Goal: Browse casually

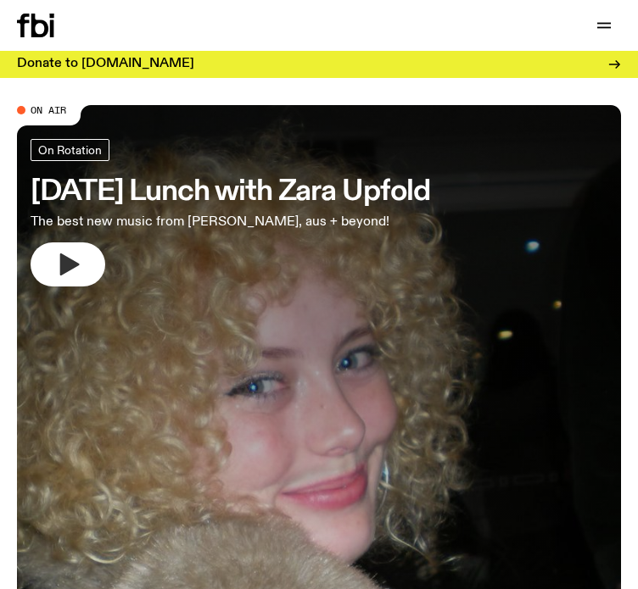
click at [98, 260] on button "button" at bounding box center [68, 265] width 75 height 44
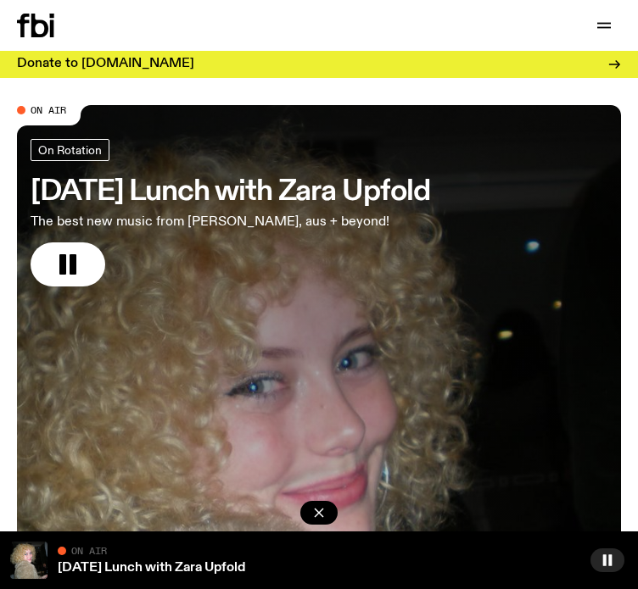
click at [176, 558] on div "On Air" at bounding box center [319, 550] width 522 height 17
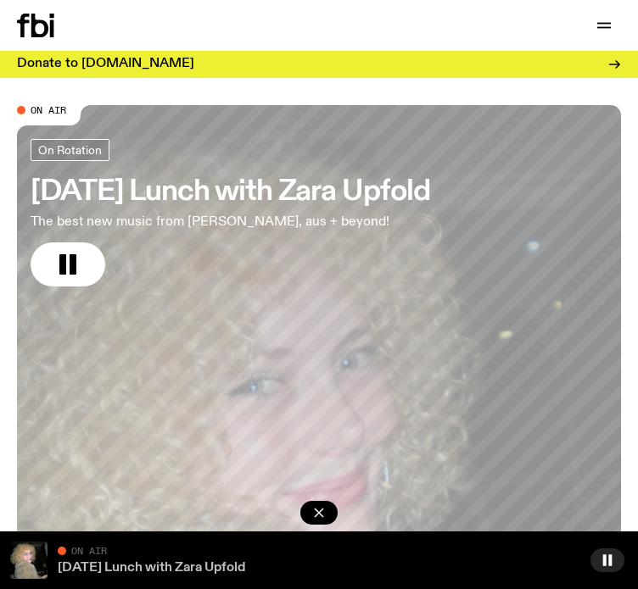
click at [173, 574] on link "[DATE] Lunch with Zara Upfold" at bounding box center [151, 568] width 187 height 14
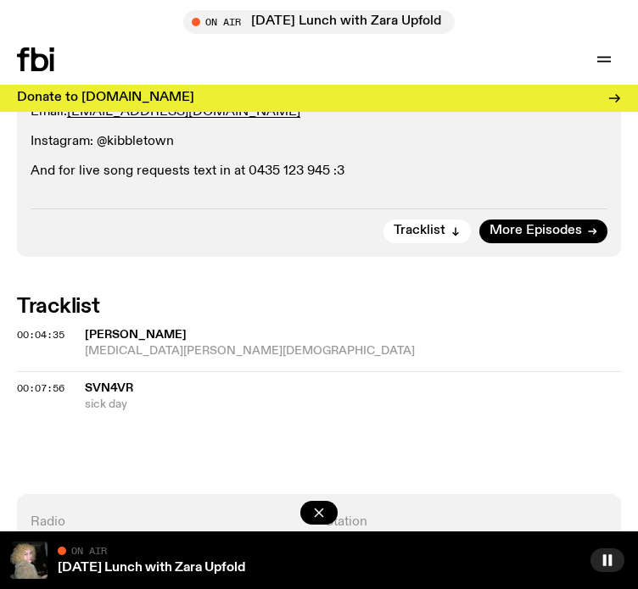
scroll to position [1167, 0]
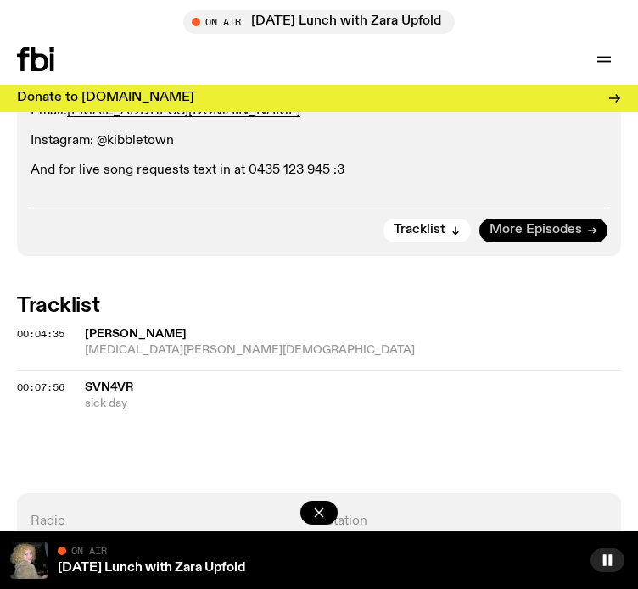
click at [540, 226] on span "More Episodes" at bounding box center [535, 230] width 92 height 13
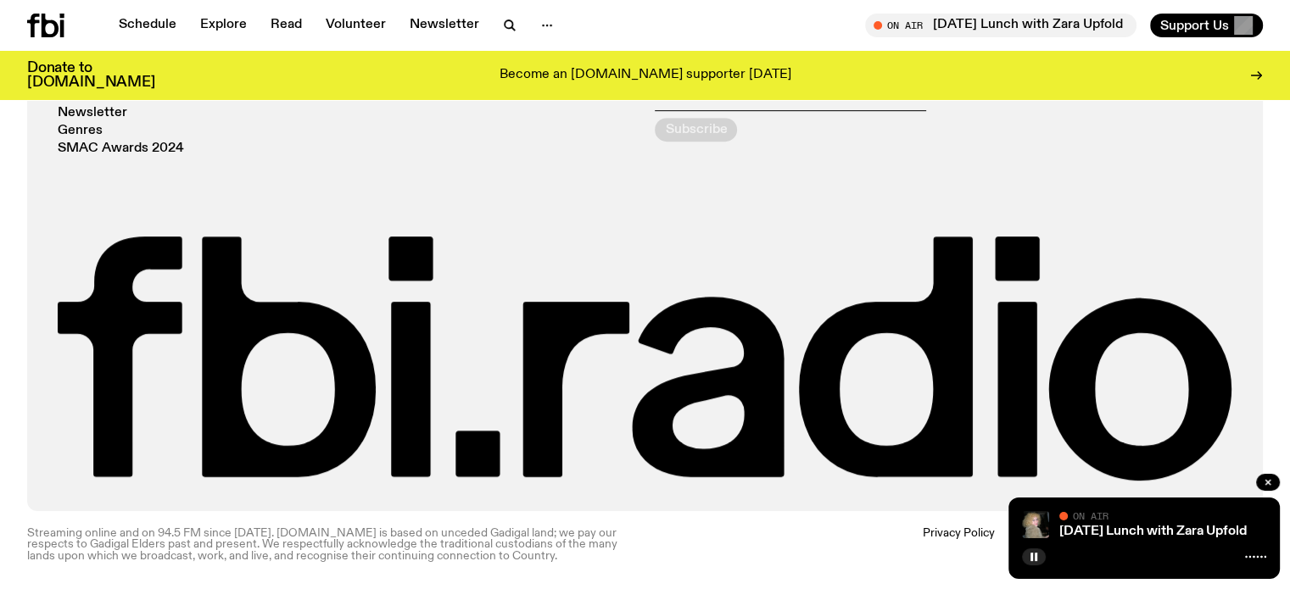
scroll to position [797, 0]
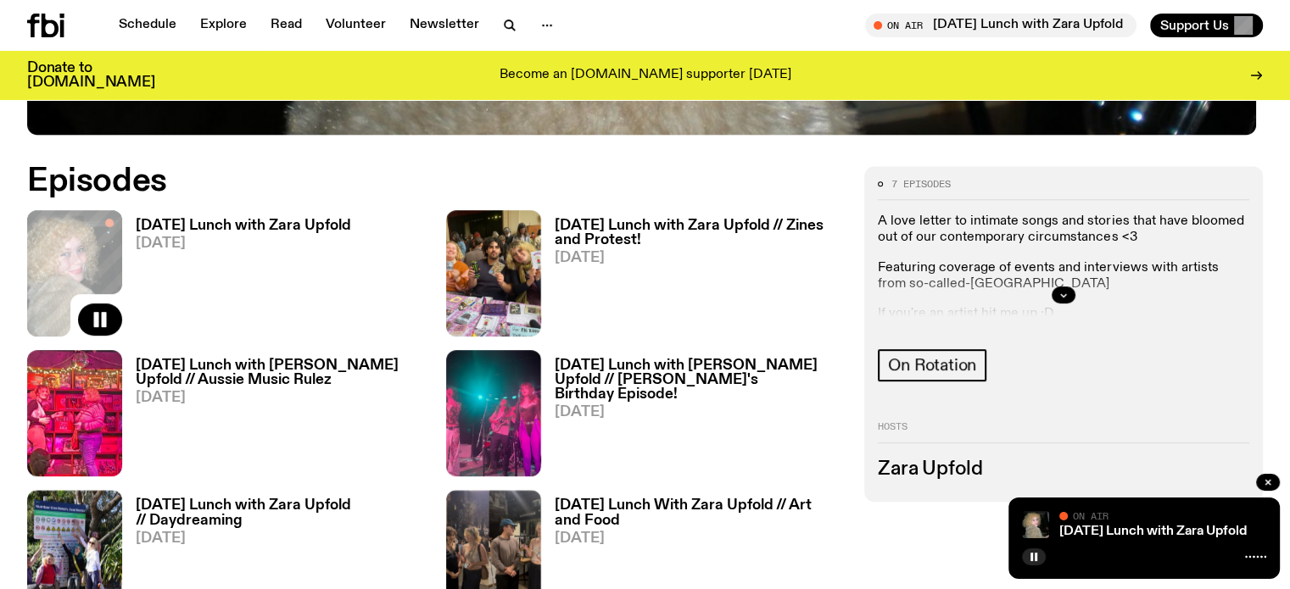
click at [176, 221] on h3 "[DATE] Lunch with Zara Upfold" at bounding box center [243, 226] width 215 height 14
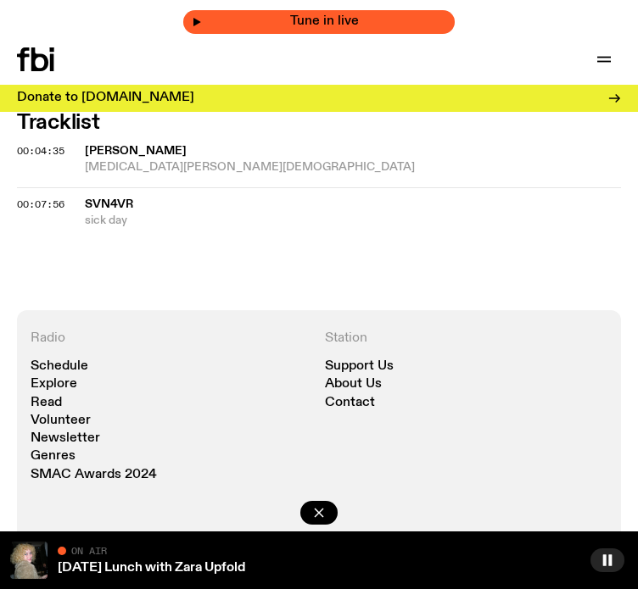
scroll to position [1351, 0]
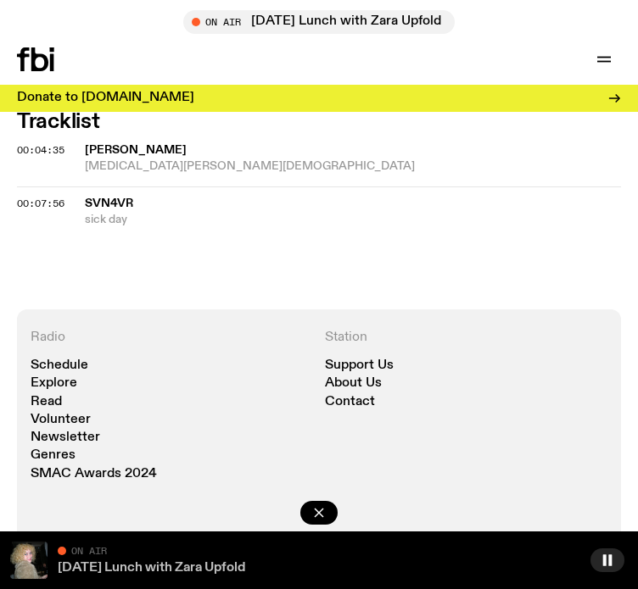
click at [185, 568] on link "[DATE] Lunch with Zara Upfold" at bounding box center [151, 568] width 187 height 14
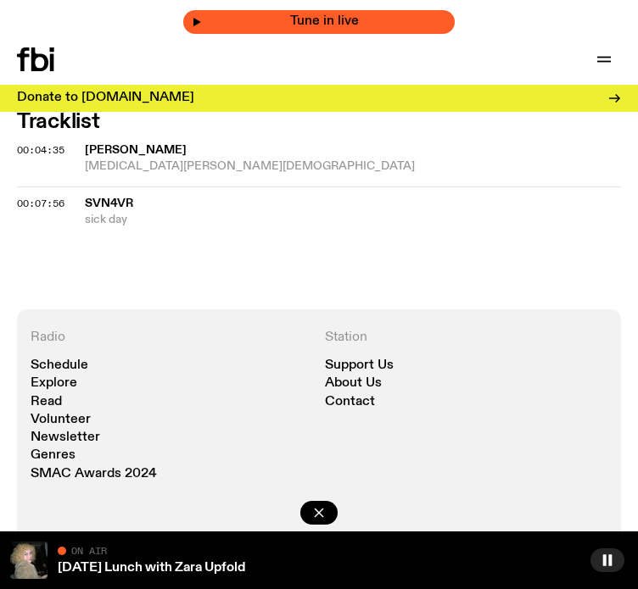
click at [285, 17] on span "Tune in live" at bounding box center [324, 21] width 244 height 13
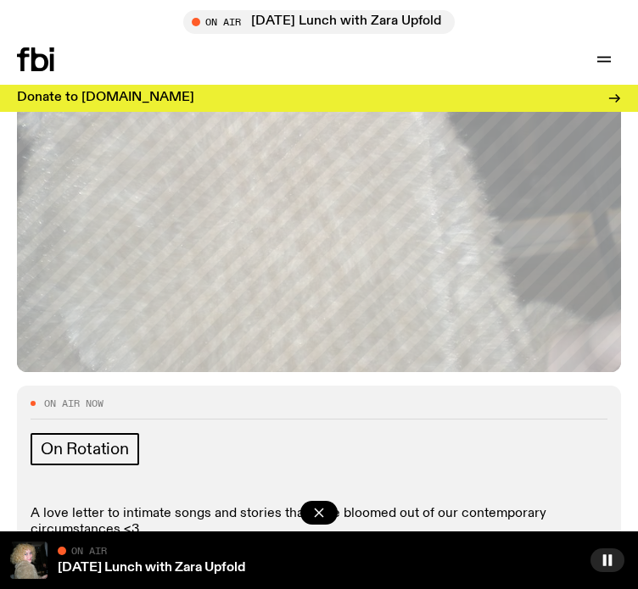
scroll to position [248, 0]
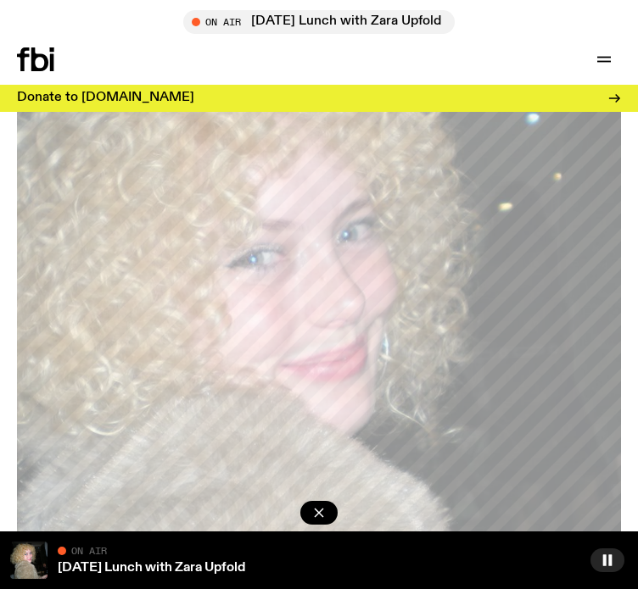
click at [40, 56] on icon at bounding box center [39, 59] width 17 height 24
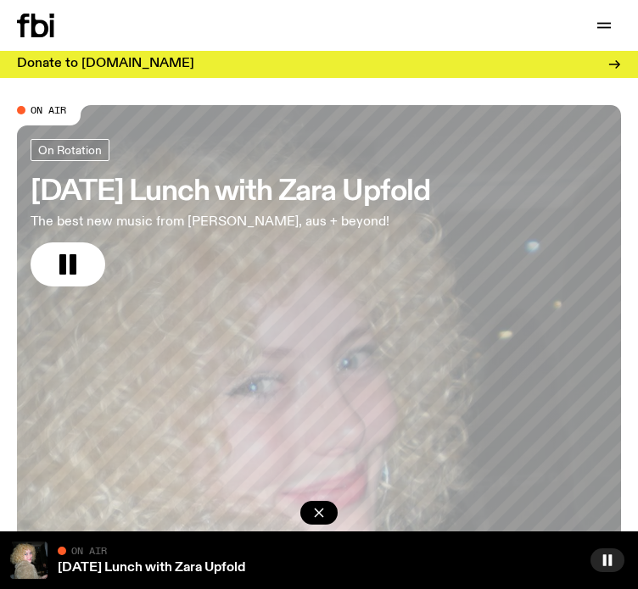
click at [197, 183] on h3 "[DATE] Lunch with Zara Upfold" at bounding box center [230, 191] width 399 height 27
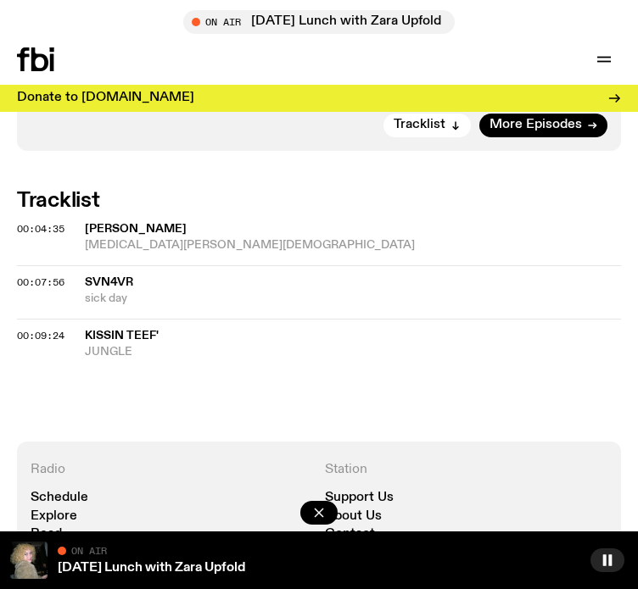
scroll to position [1274, 0]
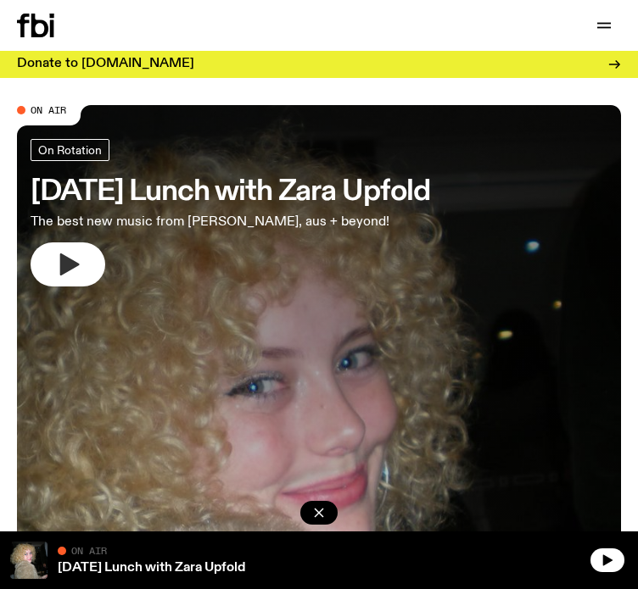
click at [38, 259] on button "button" at bounding box center [68, 265] width 75 height 44
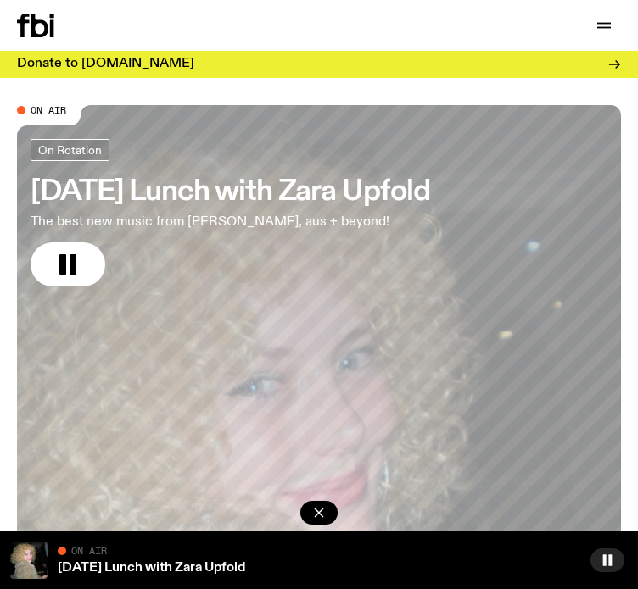
scroll to position [114, 0]
